Goal: Contribute content: Contribute content

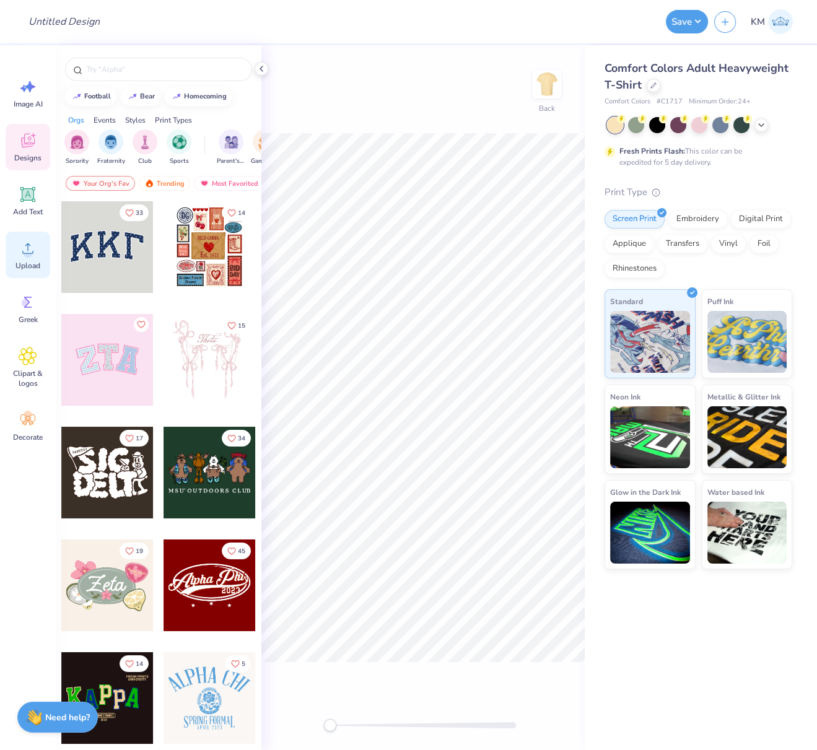
click at [26, 249] on circle at bounding box center [28, 253] width 9 height 9
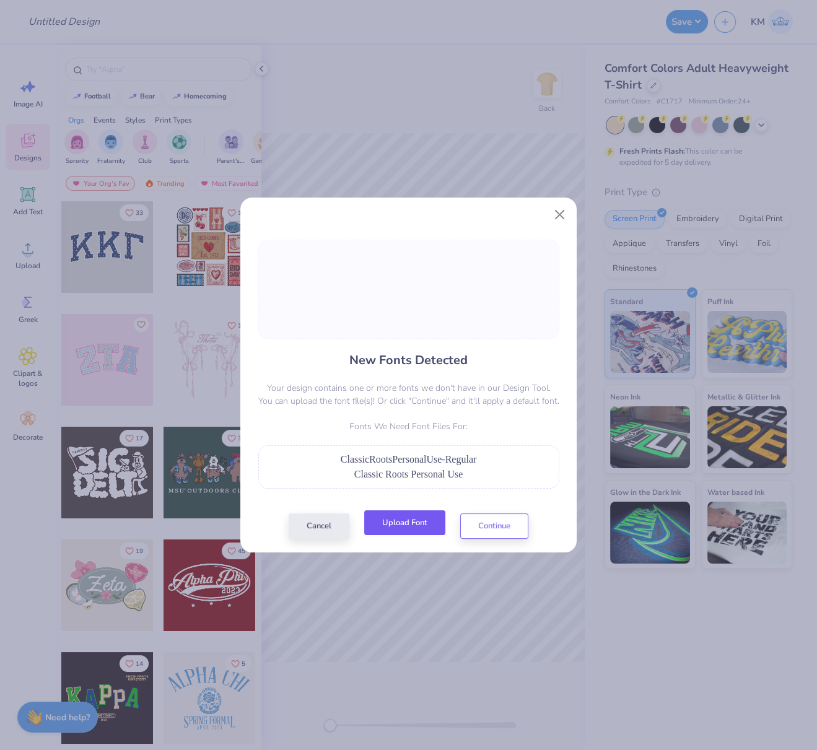
click at [423, 523] on button "Upload Font" at bounding box center [404, 522] width 81 height 25
click at [493, 525] on button "Continue" at bounding box center [494, 522] width 68 height 25
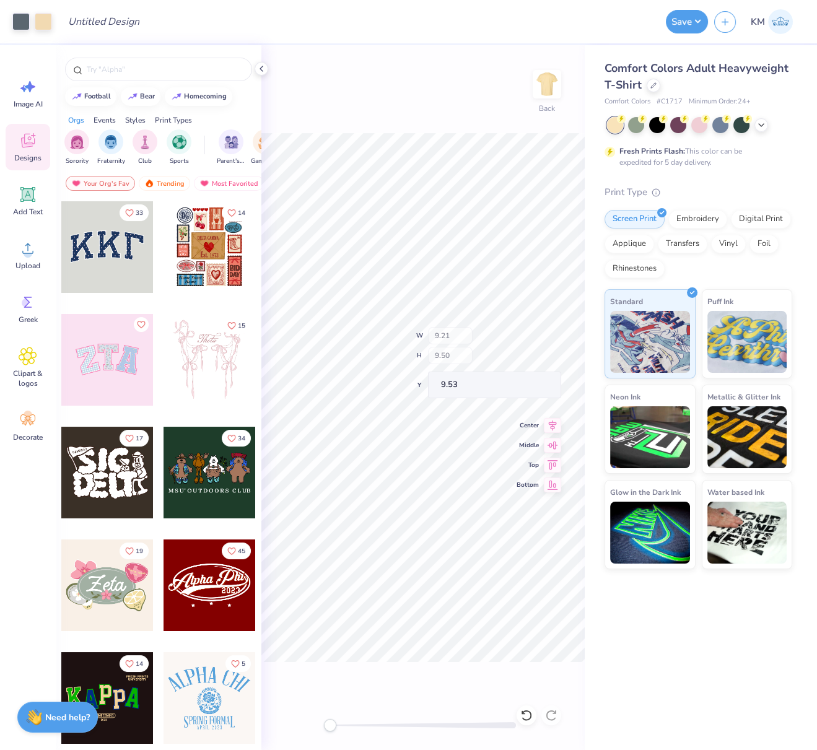
type input "9.21"
type input "9.50"
type input "9.53"
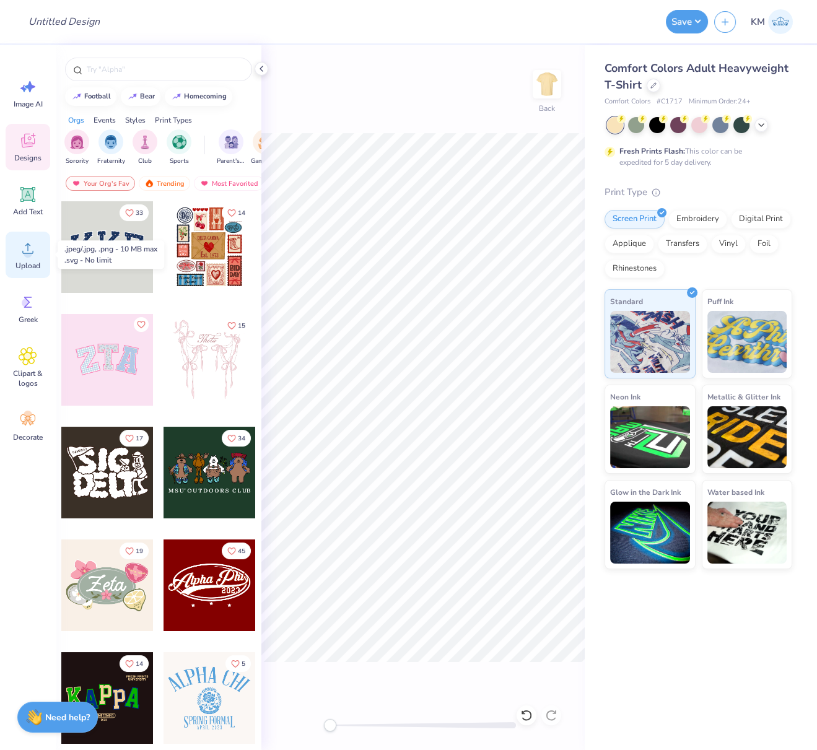
click at [26, 251] on circle at bounding box center [28, 253] width 9 height 9
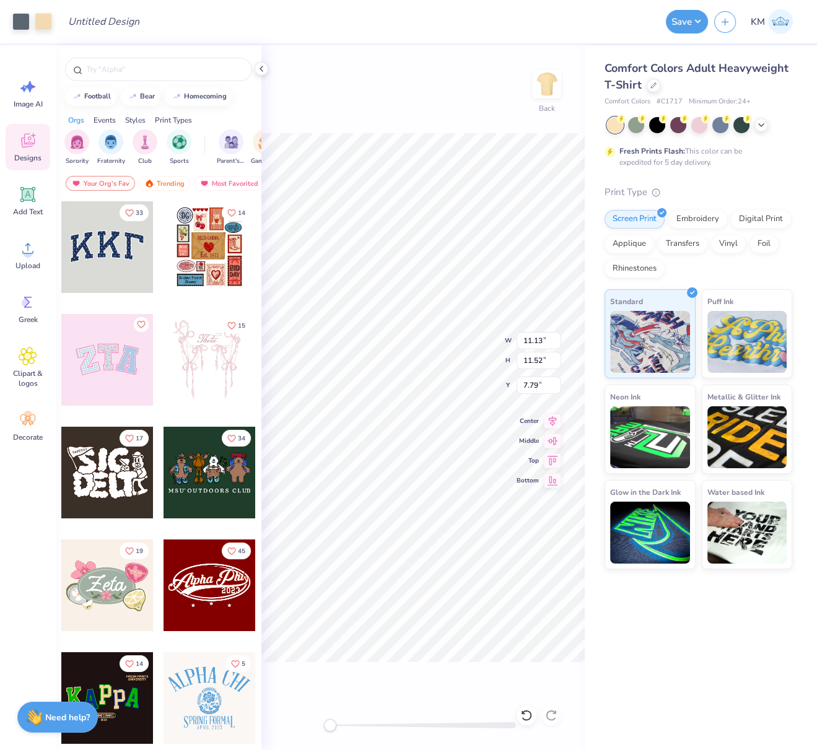
type input "11.13"
type input "11.52"
type input "3.85"
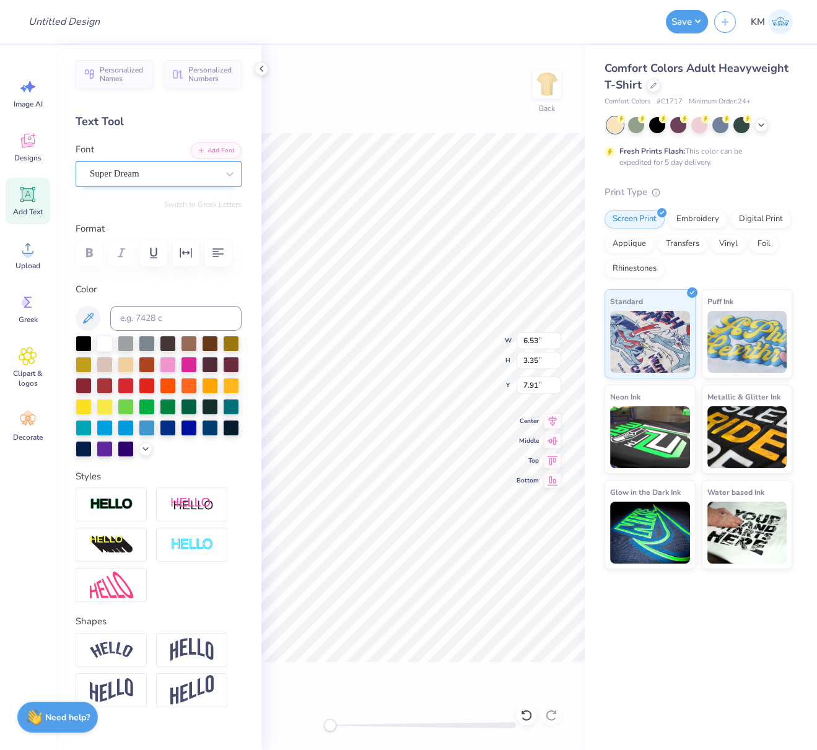
click at [128, 171] on div "Super Dream" at bounding box center [154, 173] width 130 height 19
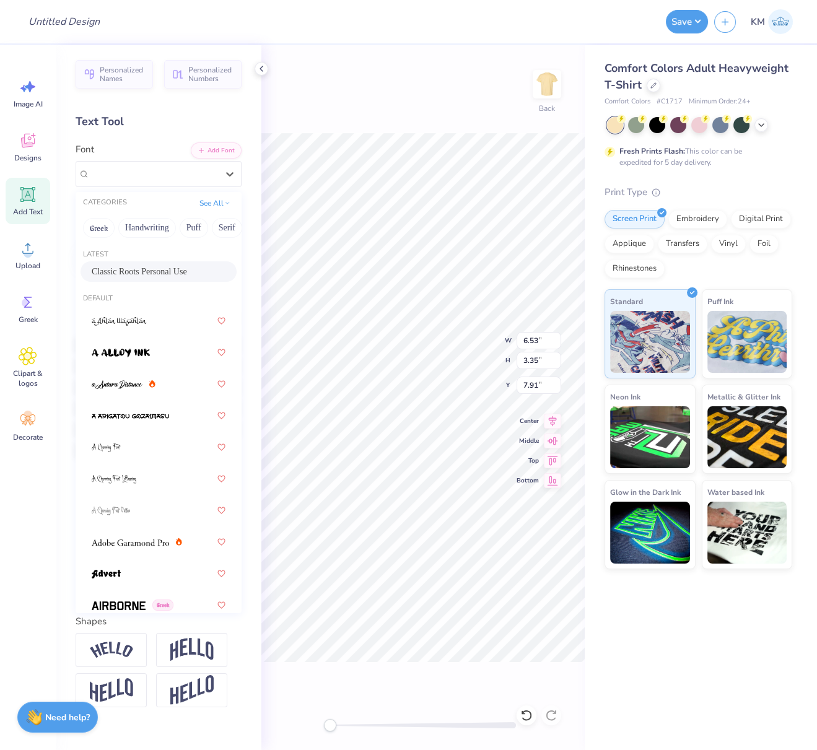
drag, startPoint x: 146, startPoint y: 271, endPoint x: 160, endPoint y: 277, distance: 15.0
click at [146, 271] on span "Classic Roots Personal Use" at bounding box center [139, 271] width 95 height 13
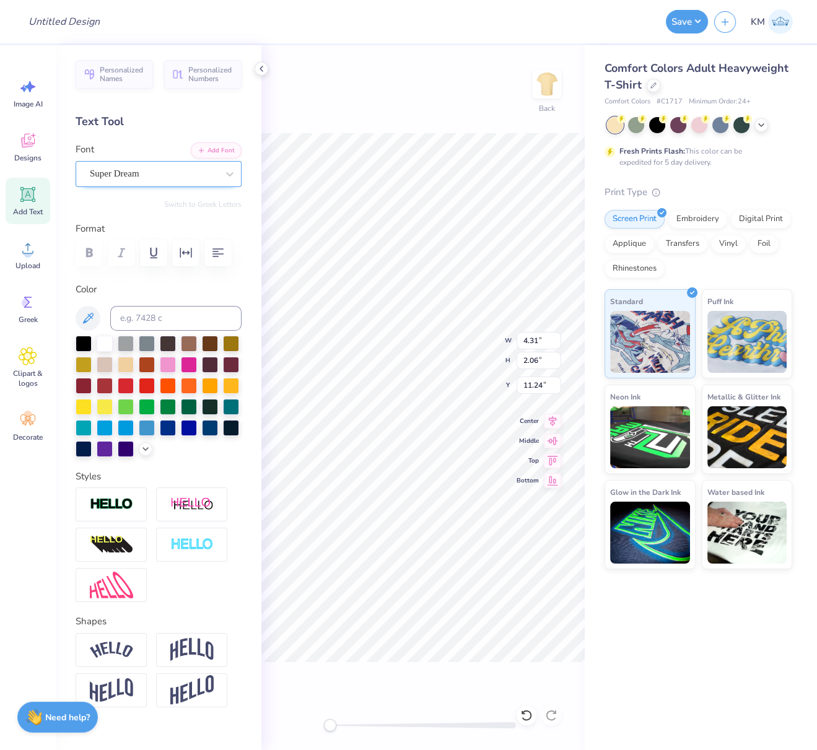
click at [138, 177] on div "Super Dream" at bounding box center [154, 173] width 130 height 19
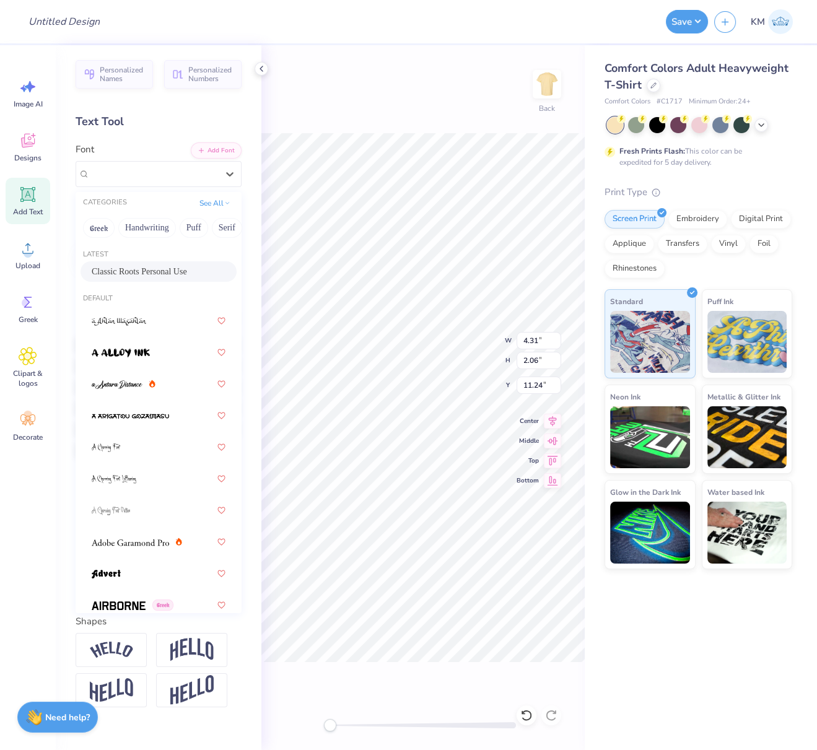
click at [123, 270] on span "Classic Roots Personal Use" at bounding box center [139, 271] width 95 height 13
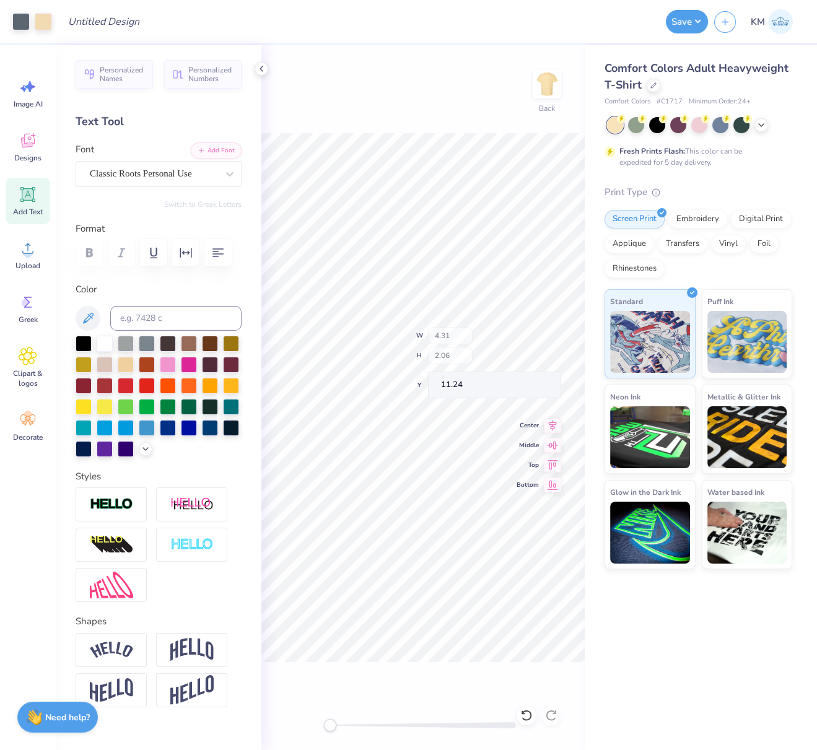
type input "3.00"
type input "1.70"
type input "13.21"
click at [158, 174] on div "Super Dream" at bounding box center [154, 173] width 130 height 19
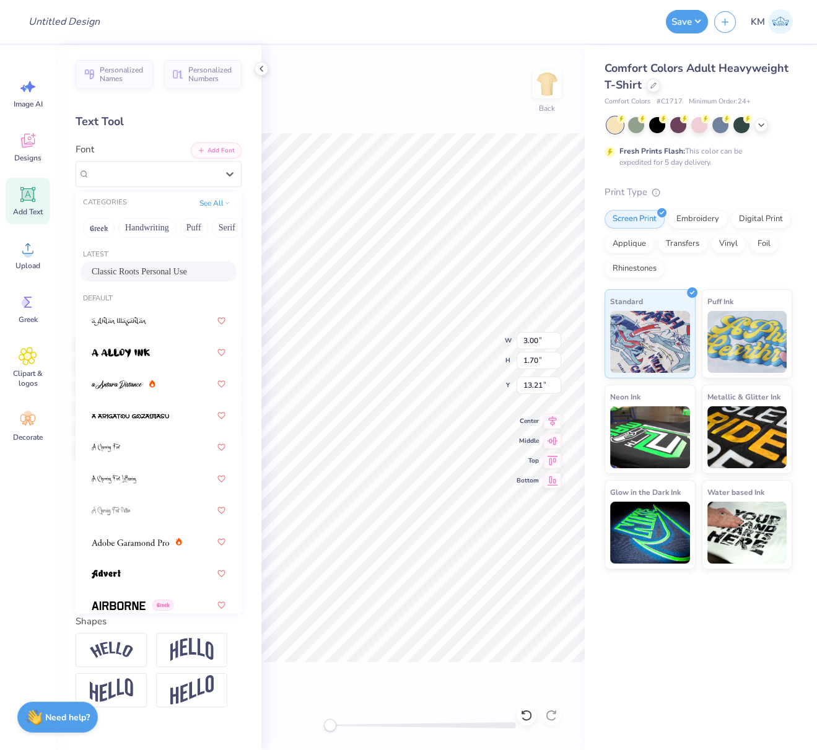
click at [123, 269] on span "Classic Roots Personal Use" at bounding box center [139, 271] width 95 height 13
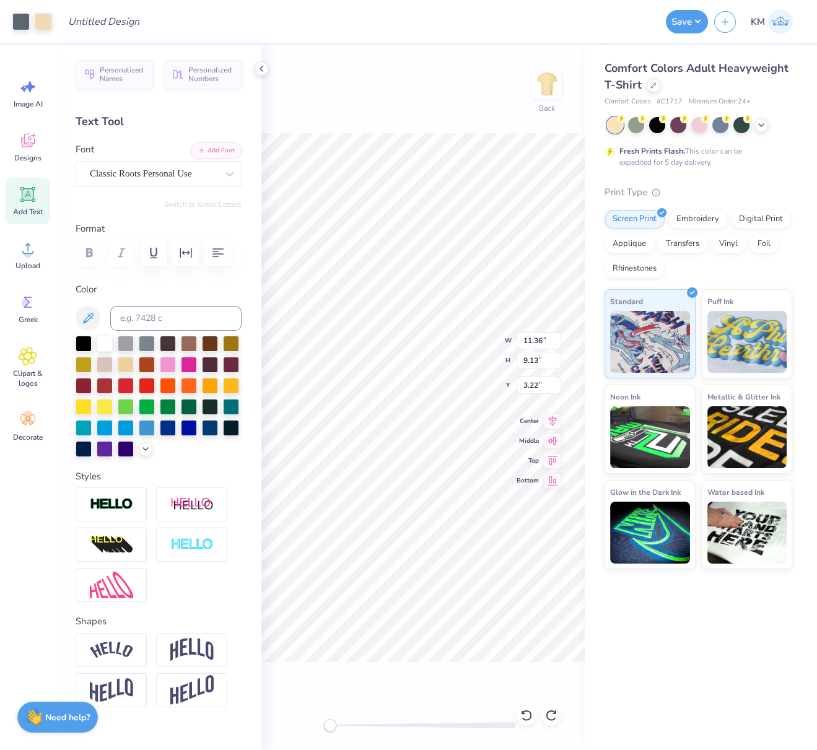
type input "11.36"
type input "9.13"
type input "3.22"
type input "8.11"
type input "7.96"
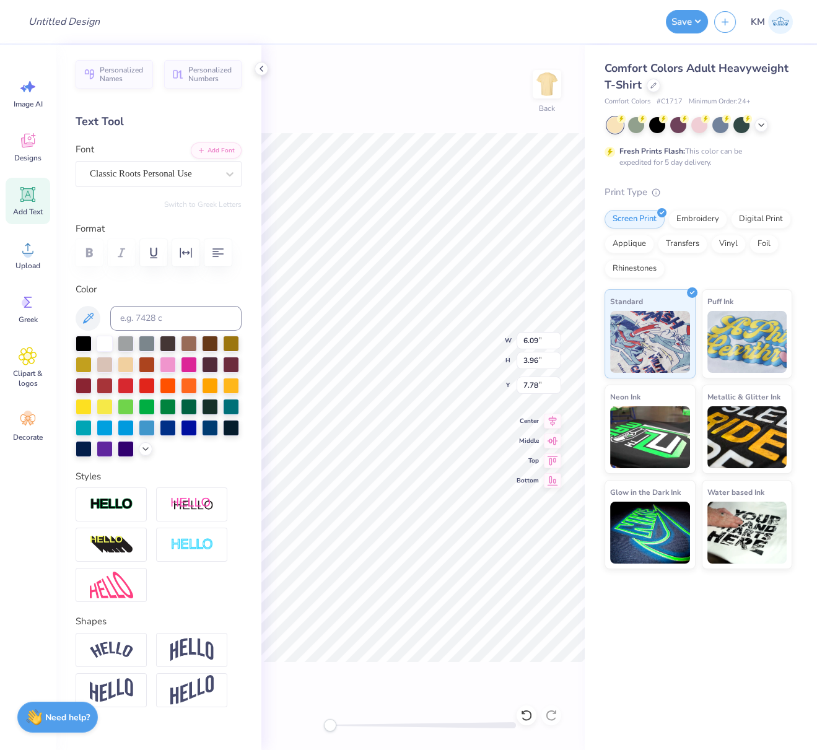
type input "7.55"
type input "6.29"
type input "4.09"
type input "7.01"
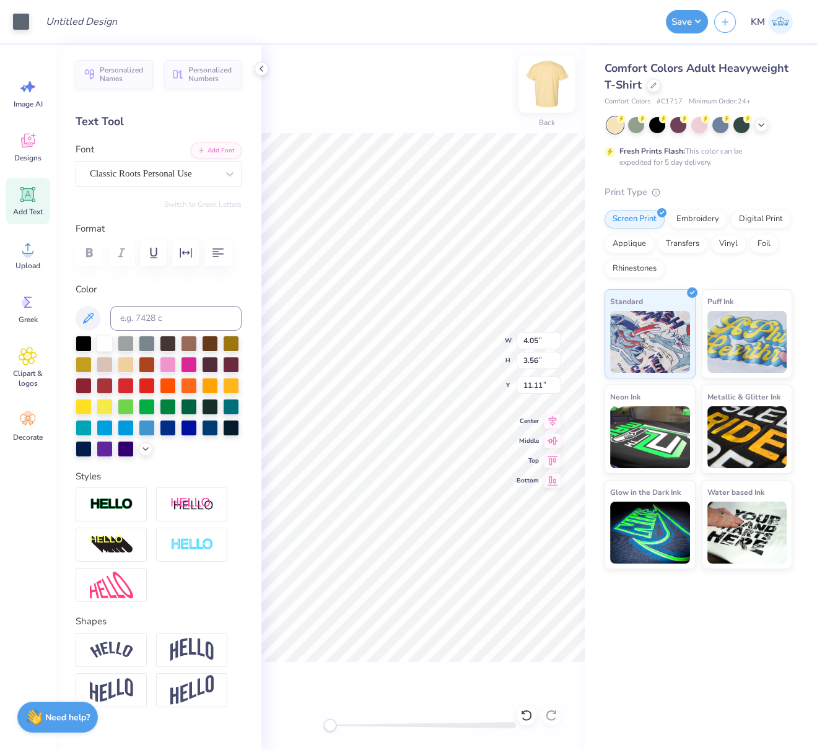
type input "11.15"
type input "4.35"
type input "3.76"
type input "10.97"
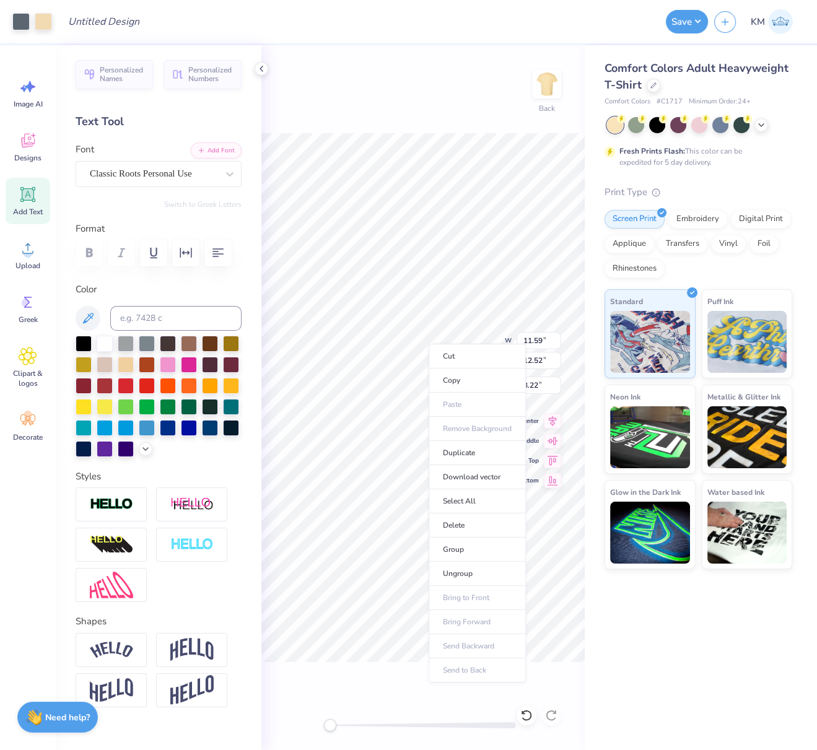
drag, startPoint x: 462, startPoint y: 546, endPoint x: 815, endPoint y: 202, distance: 492.8
click at [462, 547] on li "Group" at bounding box center [477, 550] width 97 height 24
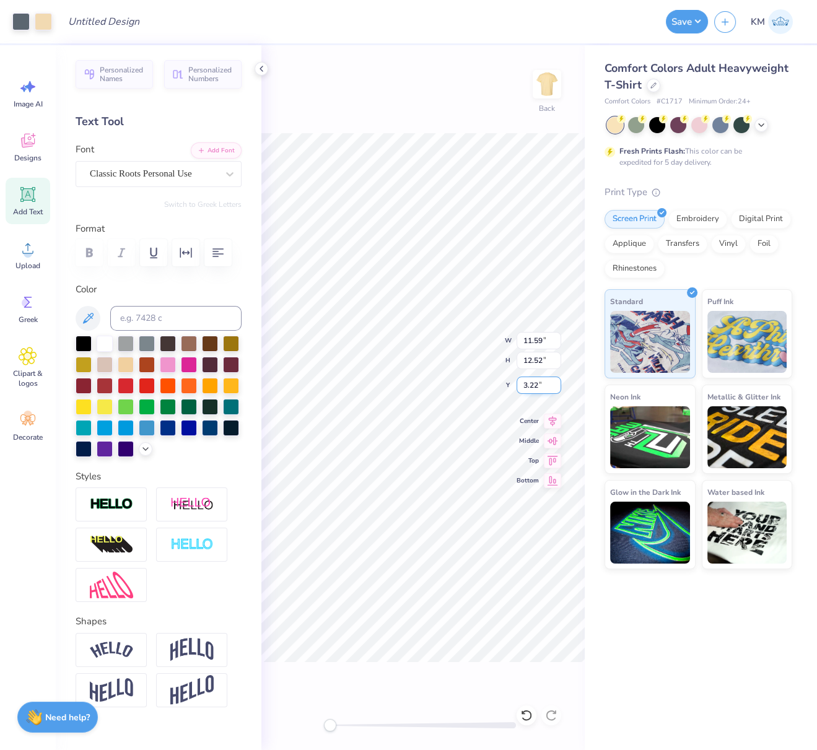
drag, startPoint x: 536, startPoint y: 385, endPoint x: 520, endPoint y: 391, distance: 17.8
click at [525, 383] on input "3.22" at bounding box center [539, 385] width 45 height 17
type input "3"
drag, startPoint x: 555, startPoint y: 419, endPoint x: 551, endPoint y: 425, distance: 6.7
click at [555, 419] on icon at bounding box center [552, 419] width 17 height 15
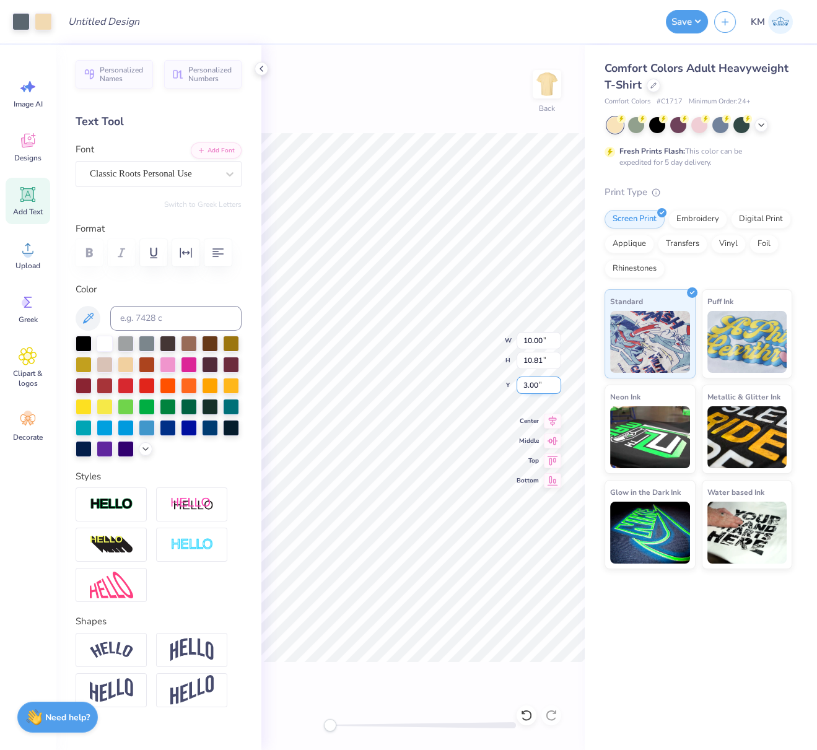
click at [514, 383] on div "Back W 10.00 10.00 " H 10.81 10.81 " Y 3.00 3.00 " Center Middle Top Bottom" at bounding box center [422, 397] width 323 height 705
drag, startPoint x: 536, startPoint y: 383, endPoint x: 520, endPoint y: 385, distance: 15.7
click at [521, 384] on input "3.00" at bounding box center [539, 385] width 45 height 17
type input "2.5"
click at [553, 421] on icon at bounding box center [553, 419] width 8 height 11
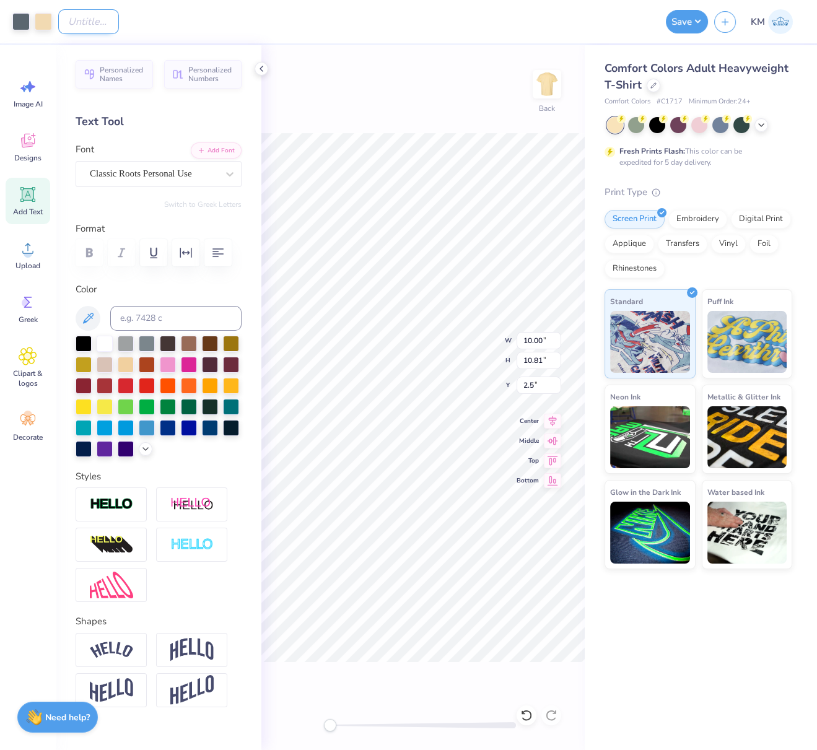
click at [119, 25] on input "Design Title" at bounding box center [88, 21] width 61 height 25
paste input "FPS240291"
type input "FPS240291"
click at [693, 20] on button "Save" at bounding box center [687, 20] width 42 height 24
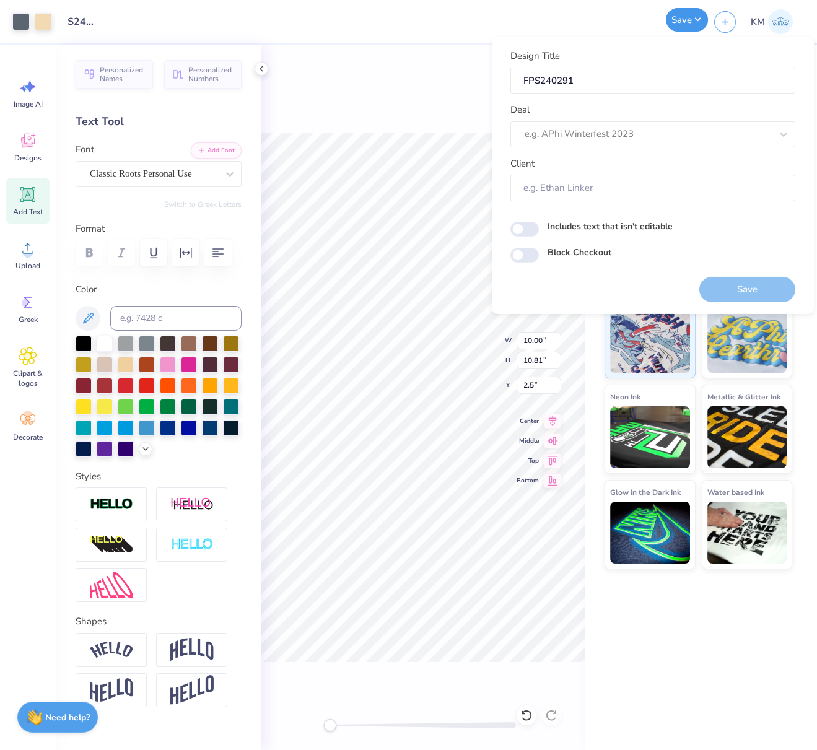
scroll to position [0, 0]
click at [648, 128] on div at bounding box center [648, 134] width 247 height 17
click at [599, 165] on div "Design Tool Gallery" at bounding box center [652, 167] width 275 height 20
type input "design tool gall"
type input "Design Tool Gallery User"
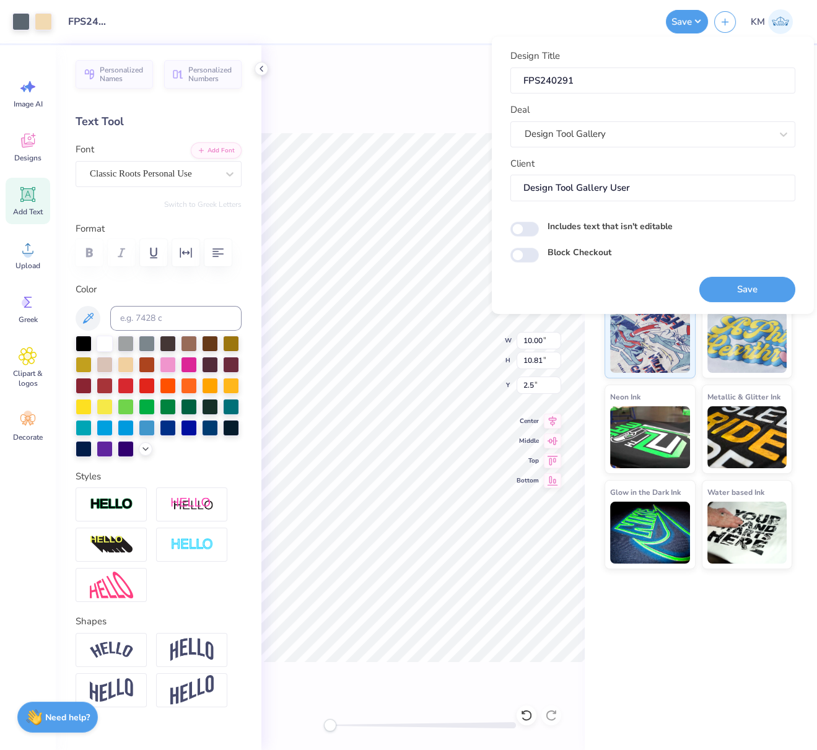
click at [397, 107] on div "Back W 10.00 10.00 " H 10.81 10.81 " Y 2.5 2.5 " Center Middle Top Bottom" at bounding box center [422, 397] width 323 height 705
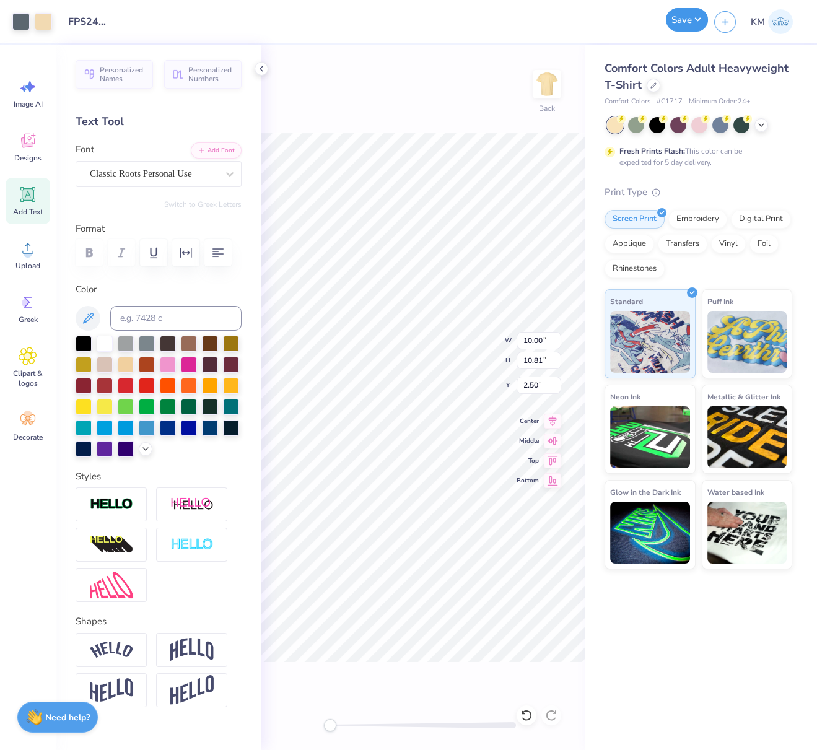
drag, startPoint x: 697, startPoint y: 16, endPoint x: 689, endPoint y: 15, distance: 7.5
click at [697, 16] on button "Save" at bounding box center [687, 20] width 42 height 24
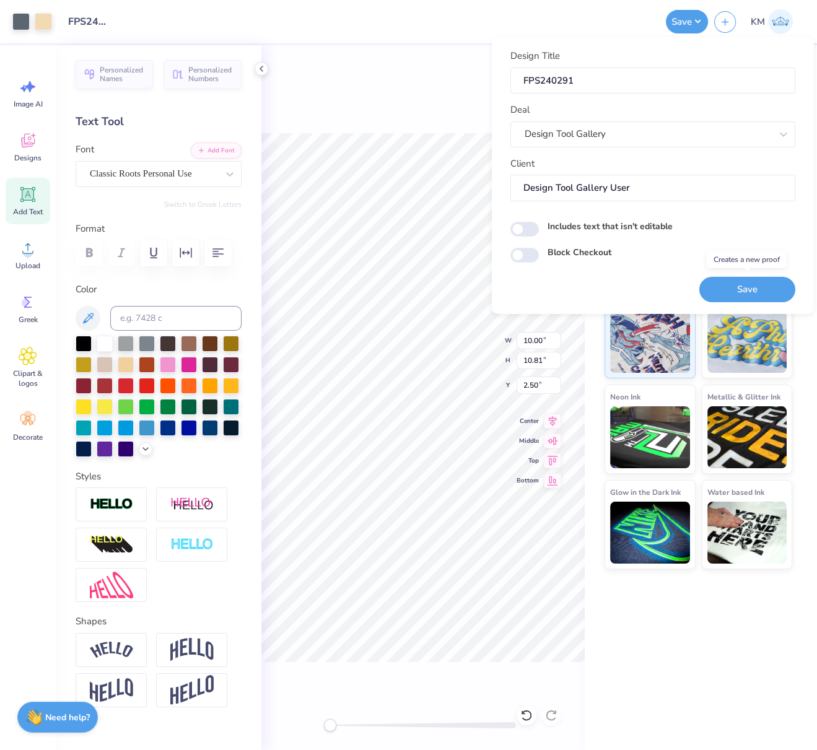
drag, startPoint x: 766, startPoint y: 288, endPoint x: 359, endPoint y: 1, distance: 497.9
click at [766, 289] on button "Save" at bounding box center [747, 288] width 96 height 25
click at [659, 283] on div "Design Title FPS240291 Deal Design Tool Gallery Client Design Tool Gallery User…" at bounding box center [652, 175] width 285 height 253
click at [755, 288] on div "Save" at bounding box center [747, 288] width 96 height 25
click at [641, 281] on div "Design Title FPS240291 Deal Design Tool Gallery Client Design Tool Gallery User…" at bounding box center [652, 175] width 285 height 253
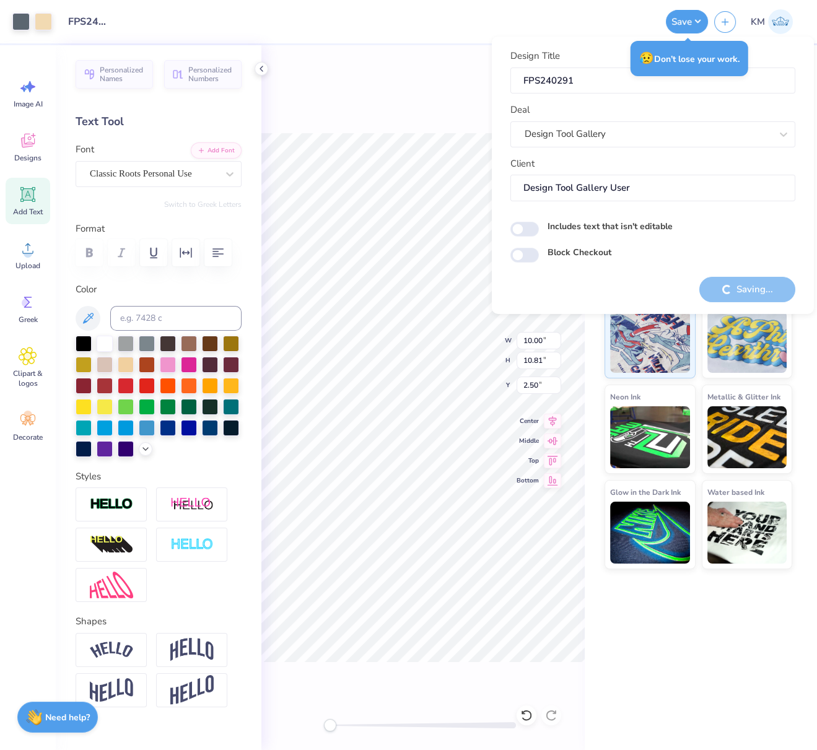
click at [571, 286] on div "Design Title FPS240291 Deal Design Tool Gallery Client Design Tool Gallery User…" at bounding box center [652, 175] width 285 height 253
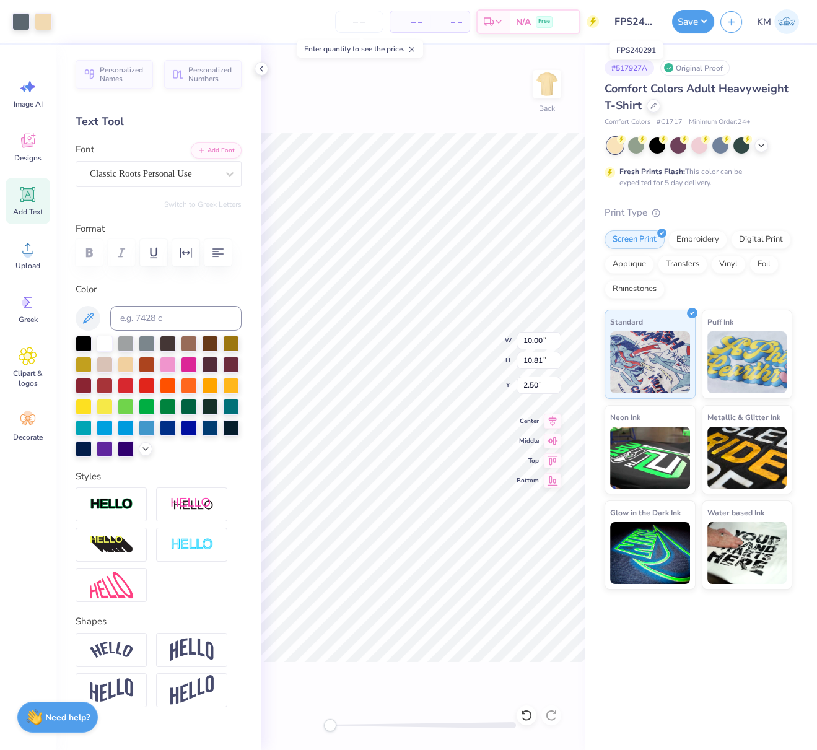
scroll to position [0, 12]
drag, startPoint x: 615, startPoint y: 22, endPoint x: 665, endPoint y: 25, distance: 49.7
click at [665, 25] on input "FPS240291" at bounding box center [635, 21] width 61 height 25
click at [698, 21] on button "Save" at bounding box center [693, 20] width 42 height 24
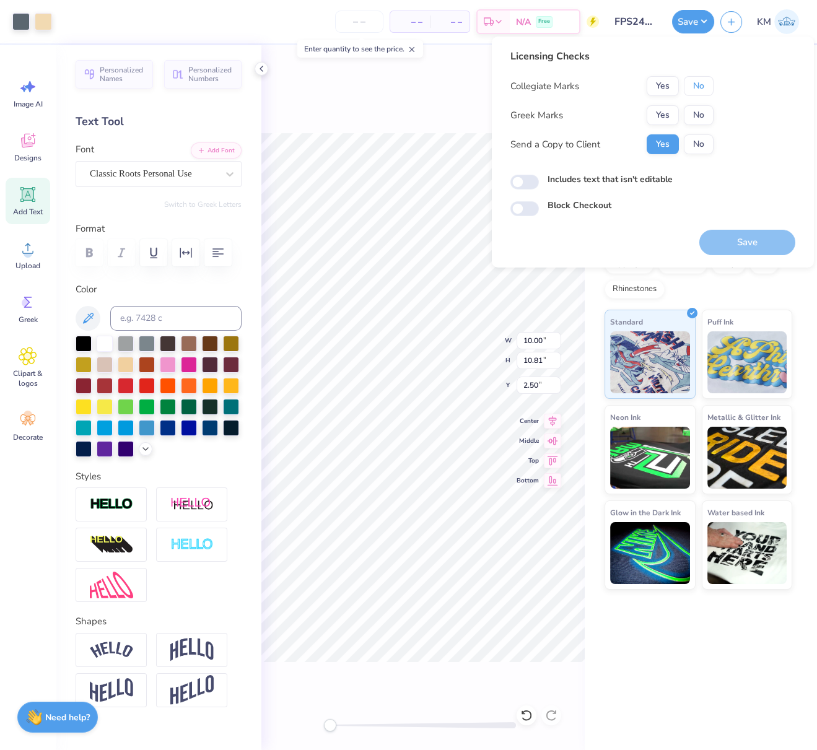
drag, startPoint x: 704, startPoint y: 93, endPoint x: 693, endPoint y: 103, distance: 15.4
click at [704, 94] on button "No" at bounding box center [699, 86] width 30 height 20
click at [668, 115] on button "Yes" at bounding box center [663, 115] width 32 height 20
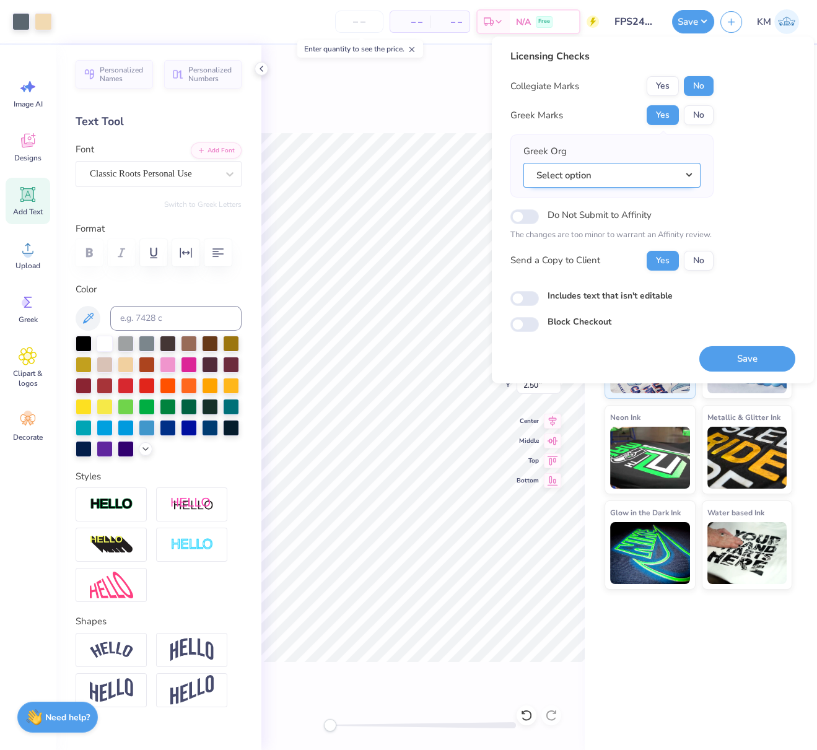
click at [691, 175] on button "Select option" at bounding box center [611, 174] width 177 height 25
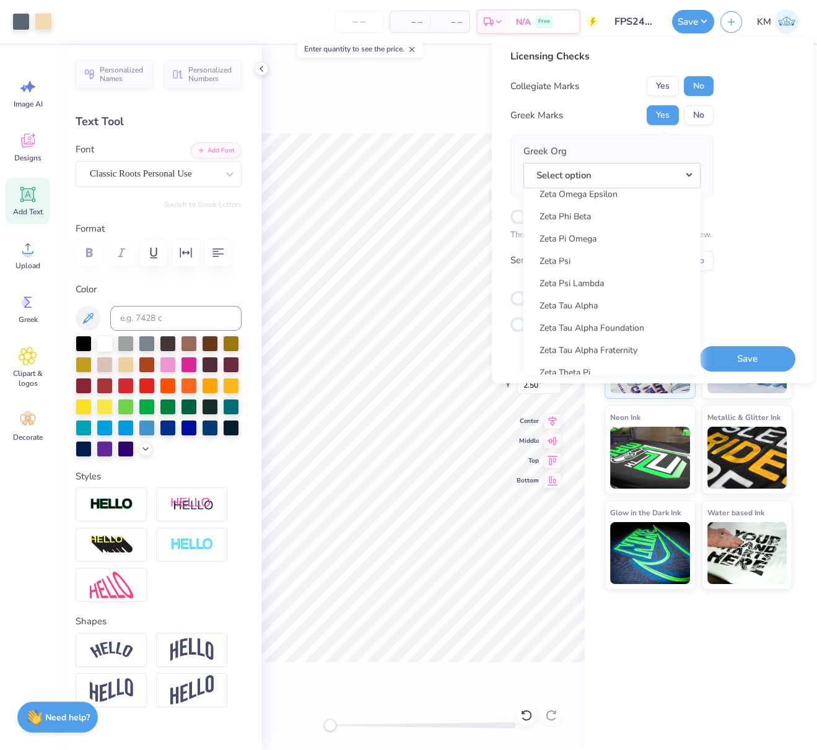
scroll to position [9707, 0]
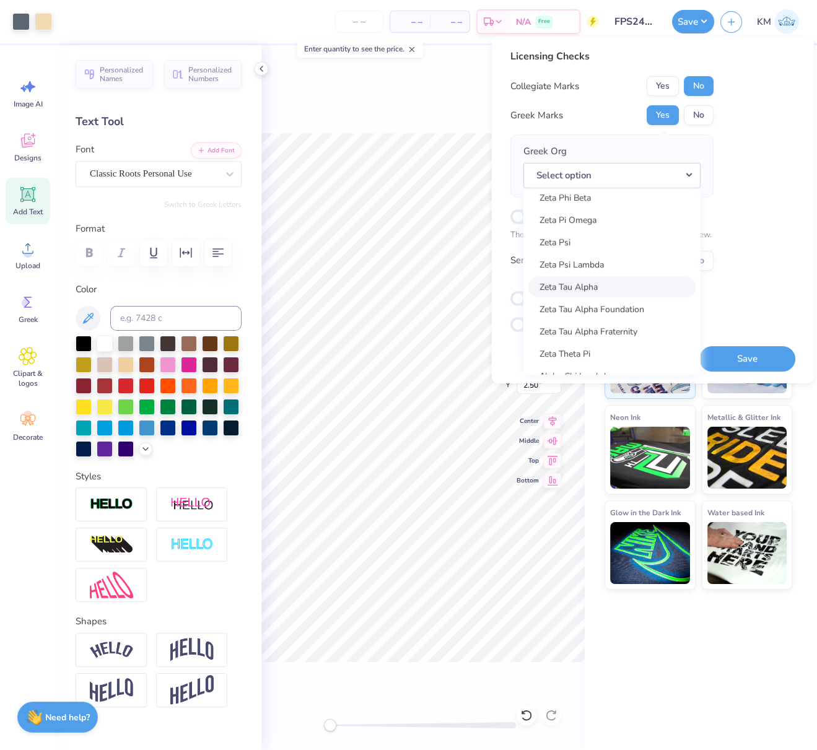
click at [595, 286] on link "Zeta Tau Alpha" at bounding box center [611, 287] width 167 height 20
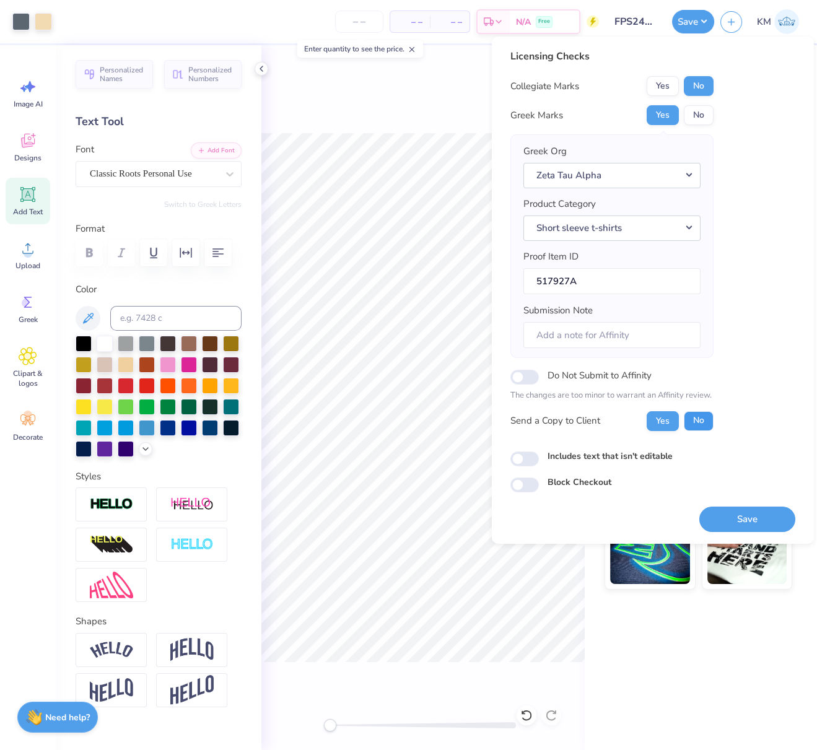
click at [702, 416] on button "No" at bounding box center [699, 421] width 30 height 20
drag, startPoint x: 775, startPoint y: 517, endPoint x: 251, endPoint y: 2, distance: 734.6
click at [775, 517] on button "Save" at bounding box center [747, 518] width 96 height 25
